Goal: Navigation & Orientation: Find specific page/section

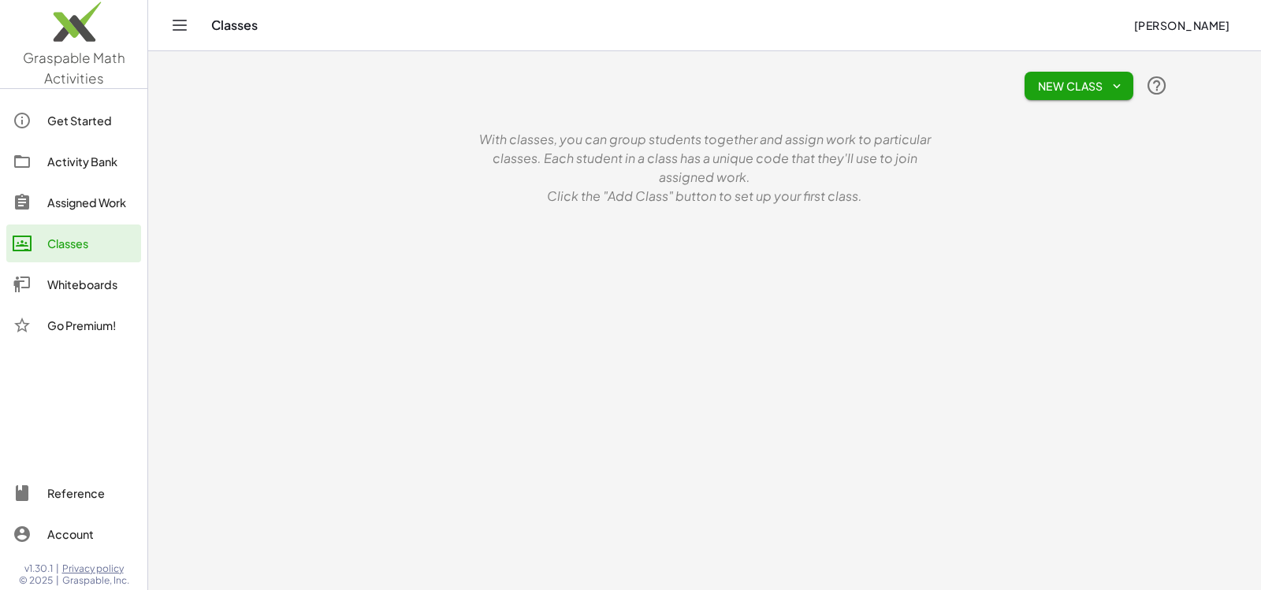
drag, startPoint x: 1127, startPoint y: 0, endPoint x: 380, endPoint y: 169, distance: 766.4
click at [380, 169] on div "New Class With classes, you can group students together and assign work to part…" at bounding box center [705, 133] width 946 height 164
click at [315, 192] on div "New Class With classes, you can group students together and assign work to part…" at bounding box center [705, 133] width 946 height 164
click at [222, 163] on main "New Class With classes, you can group students together and assign work to part…" at bounding box center [704, 295] width 1113 height 590
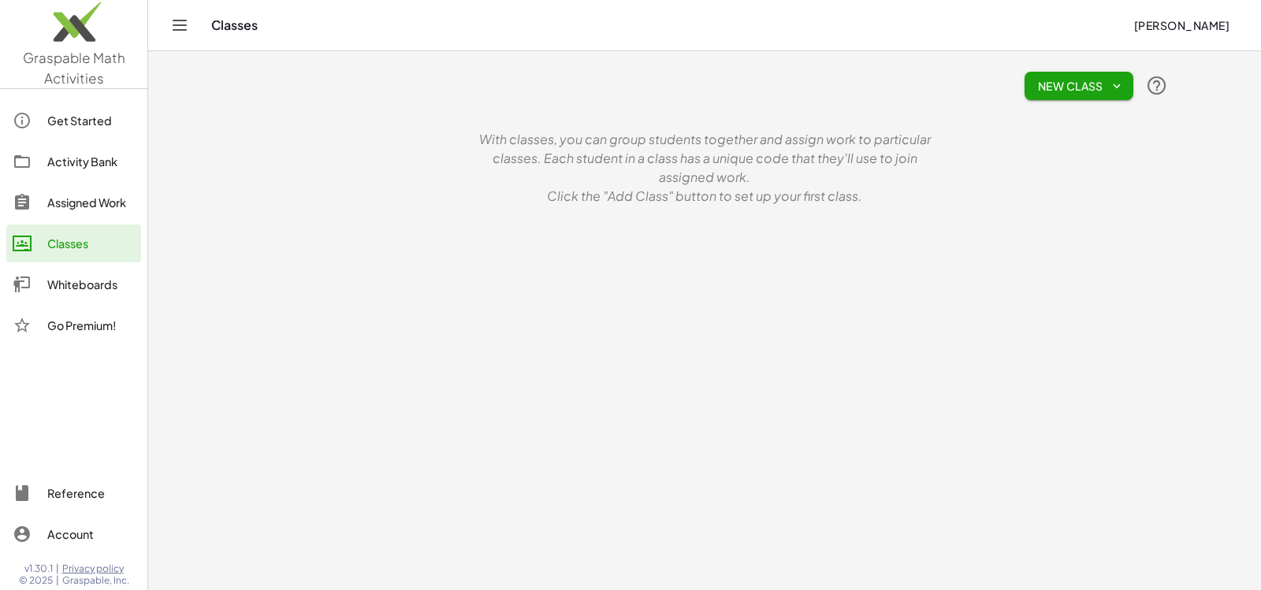
click at [78, 32] on img at bounding box center [73, 25] width 147 height 67
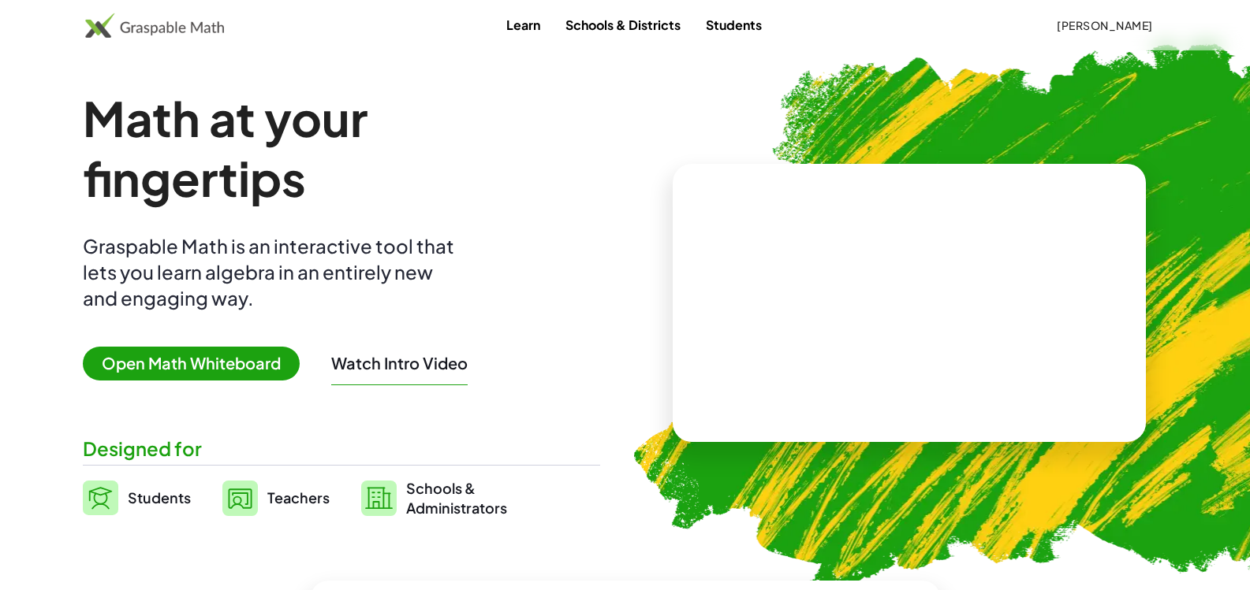
click at [414, 272] on div "Graspable Math is an interactive tool that lets you learn algebra in an entirel…" at bounding box center [272, 272] width 378 height 78
click at [397, 266] on div "Graspable Math is an interactive tool that lets you learn algebra in an entirel…" at bounding box center [272, 272] width 378 height 78
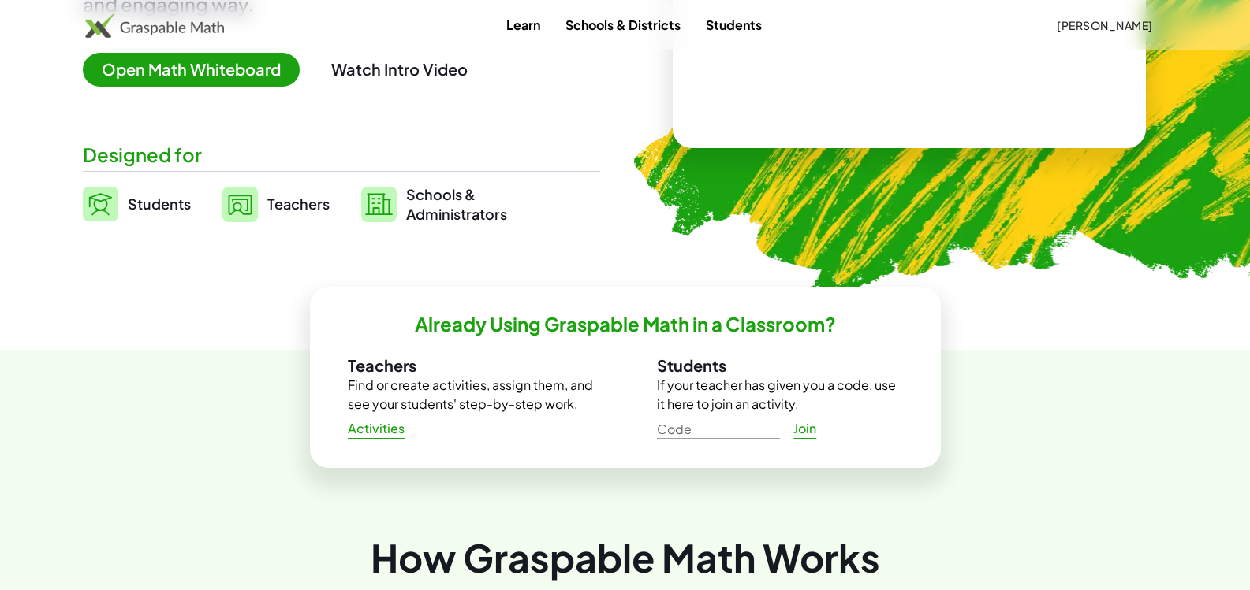
scroll to position [295, 0]
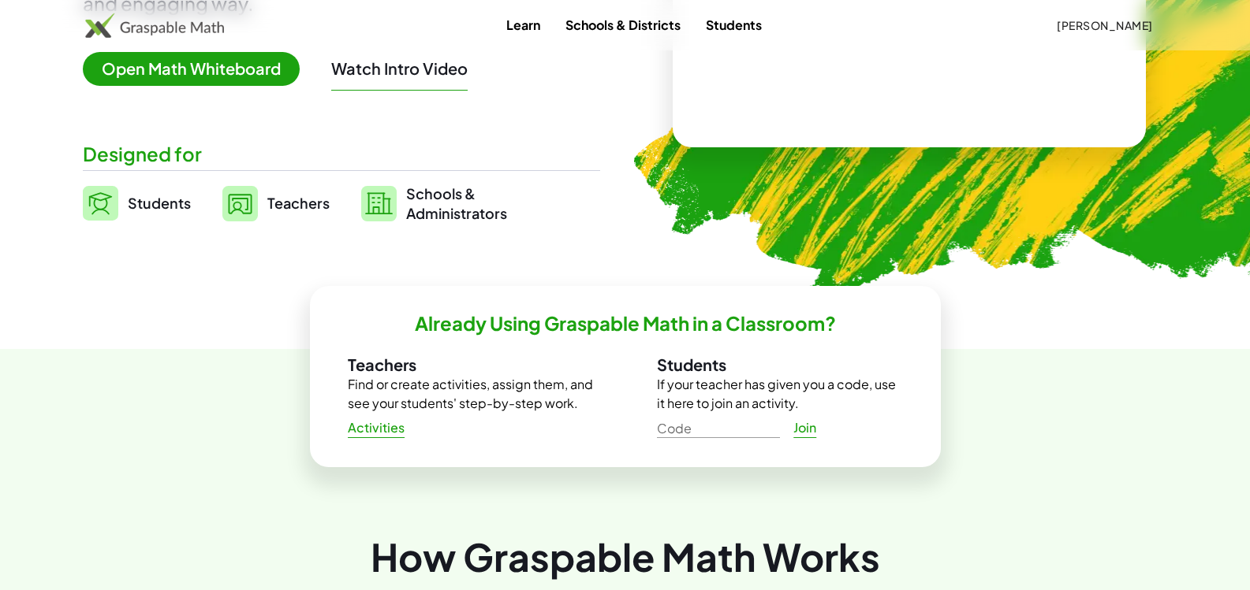
drag, startPoint x: 397, startPoint y: 266, endPoint x: 439, endPoint y: 23, distance: 246.4
click at [439, 23] on div "Learn Schools & Districts Students [PERSON_NAME]" at bounding box center [625, 25] width 1206 height 28
